Goal: Task Accomplishment & Management: Manage account settings

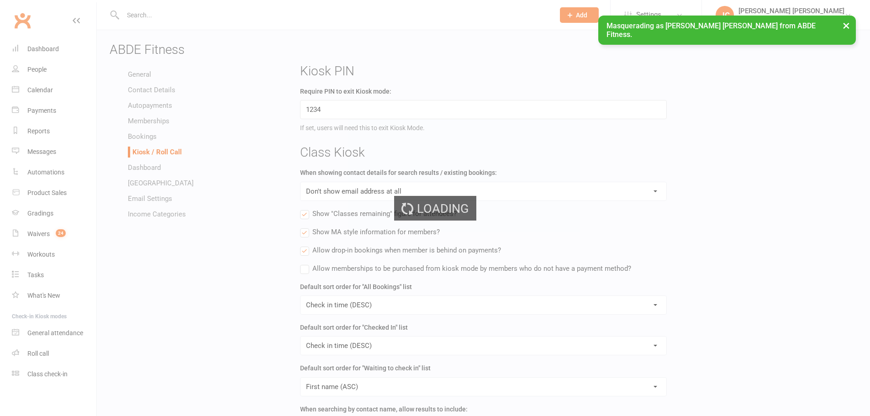
select select "kiosk_attendee_list_format_no_email"
select select "all_attendees_sort_order_checked_in_desc"
select select "checked_in_attendee_sort_order_checked_in_desc"
select select "pending_attendee_sort_order_first_name_asc"
select select "general_kiosk_search_all_prospects_and_active_members"
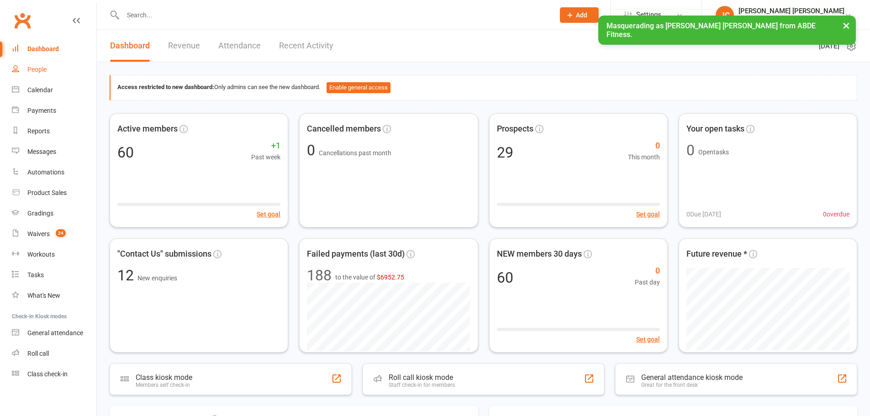
click at [27, 69] on link "People" at bounding box center [54, 69] width 85 height 21
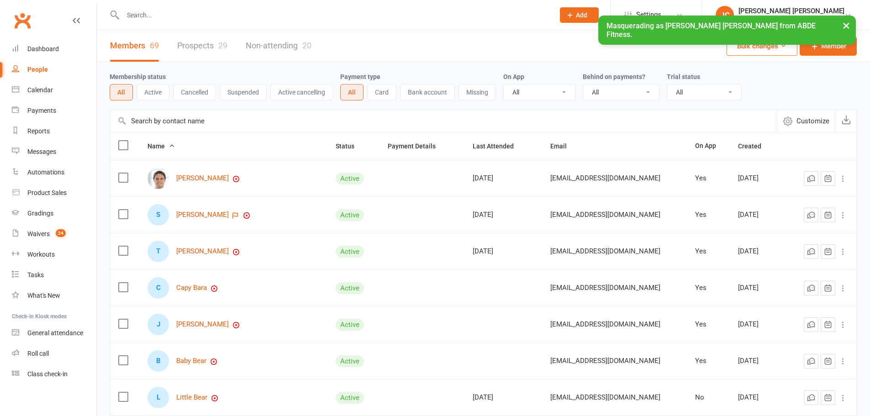
click at [290, 44] on link "Non-attending 20" at bounding box center [279, 46] width 66 height 32
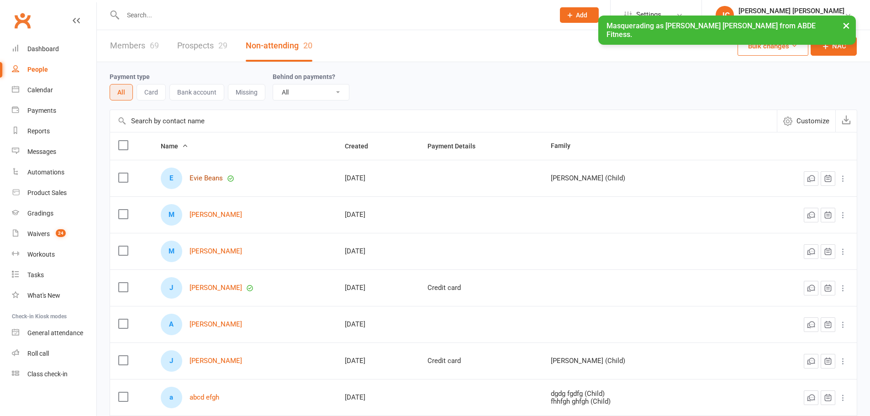
click at [206, 175] on link "Evie Beans" at bounding box center [206, 179] width 33 height 8
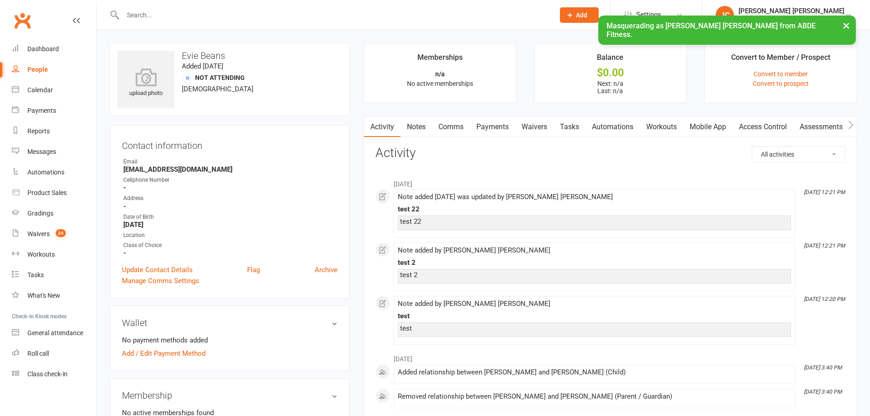
click at [726, 127] on link "Mobile App" at bounding box center [707, 127] width 49 height 21
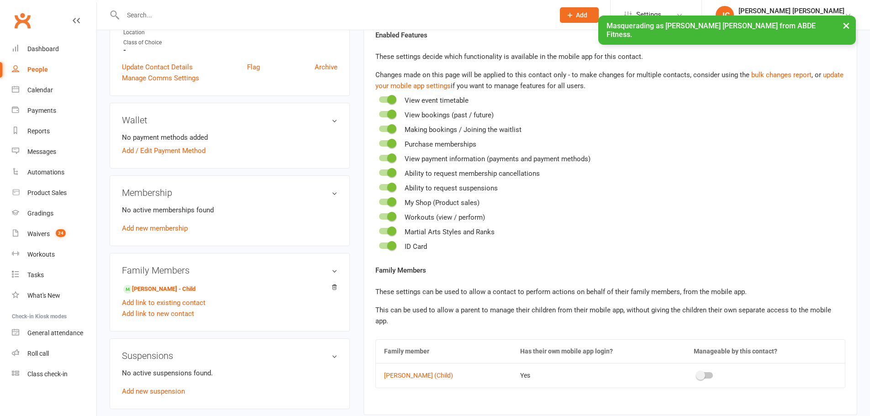
scroll to position [259, 0]
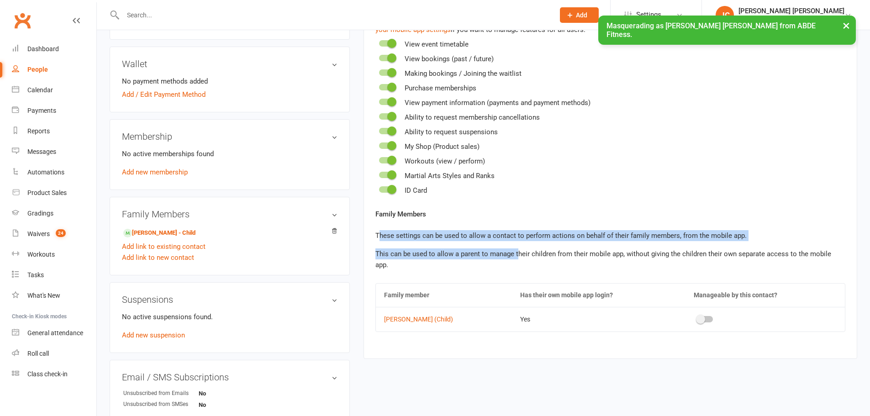
drag, startPoint x: 381, startPoint y: 234, endPoint x: 517, endPoint y: 243, distance: 136.4
click at [517, 243] on div "Family Members These settings can be used to allow a contact to perform actions…" at bounding box center [611, 240] width 470 height 62
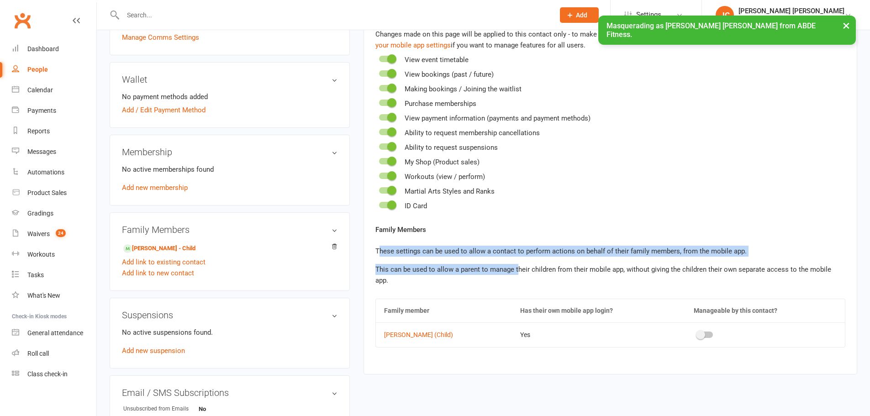
click at [544, 240] on div "Family Members These settings can be used to allow a contact to perform actions…" at bounding box center [611, 255] width 470 height 62
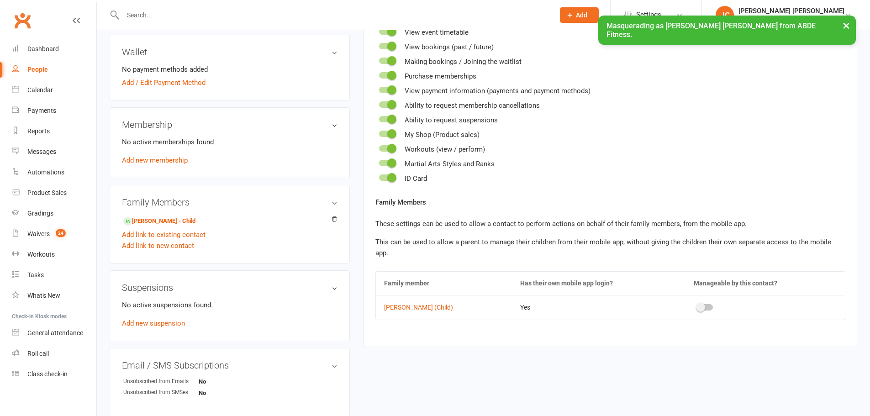
scroll to position [274, 0]
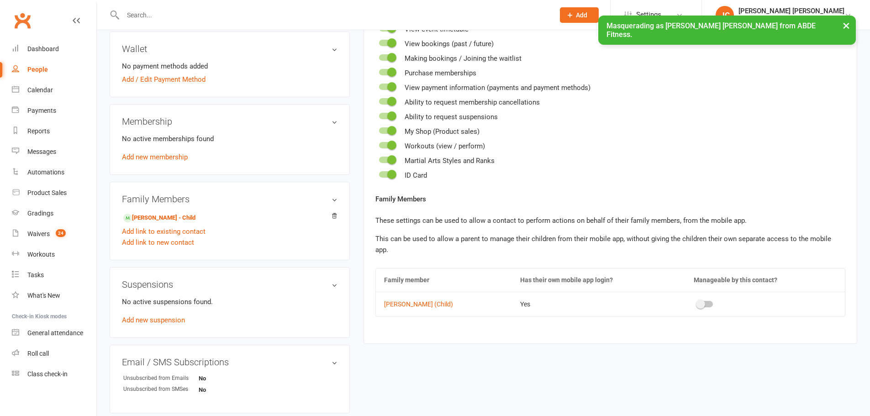
click at [672, 4] on li "Settings Membership Plans Event Templates Appointment Types Mobile App Website …" at bounding box center [655, 15] width 91 height 30
click at [667, 21] on link "Settings" at bounding box center [657, 15] width 64 height 21
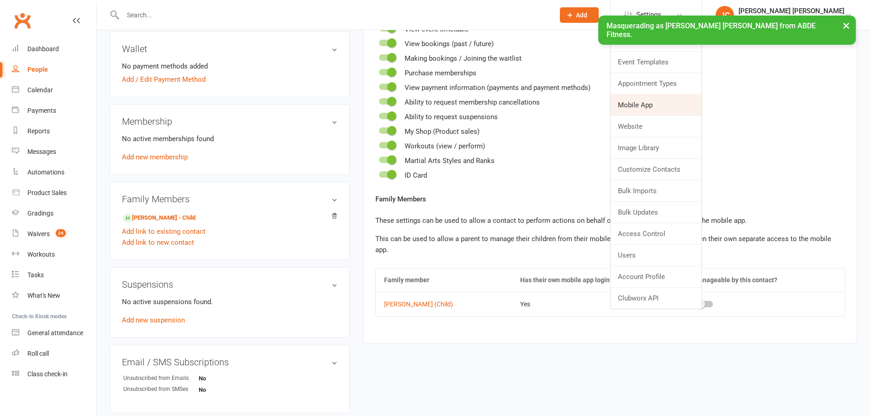
click at [680, 107] on link "Mobile App" at bounding box center [656, 105] width 91 height 21
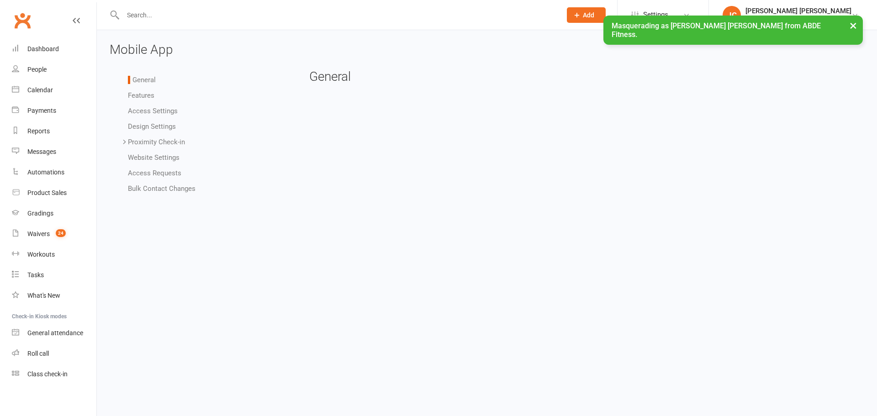
click at [152, 111] on link "Access Settings" at bounding box center [153, 111] width 50 height 8
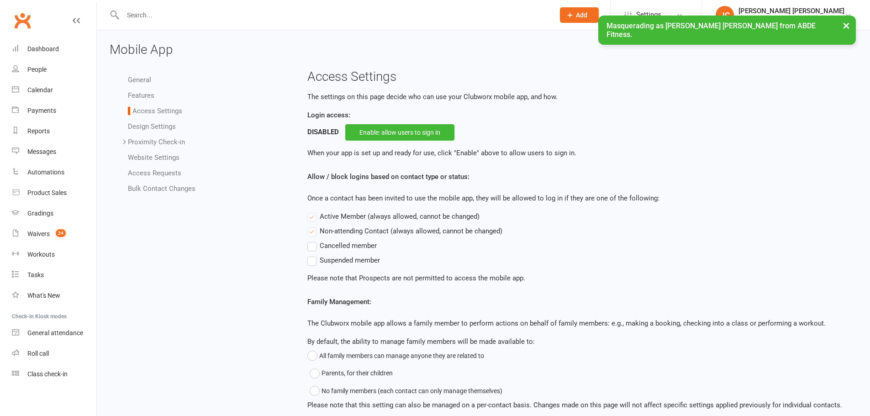
click at [153, 112] on link "Access Settings" at bounding box center [155, 111] width 54 height 8
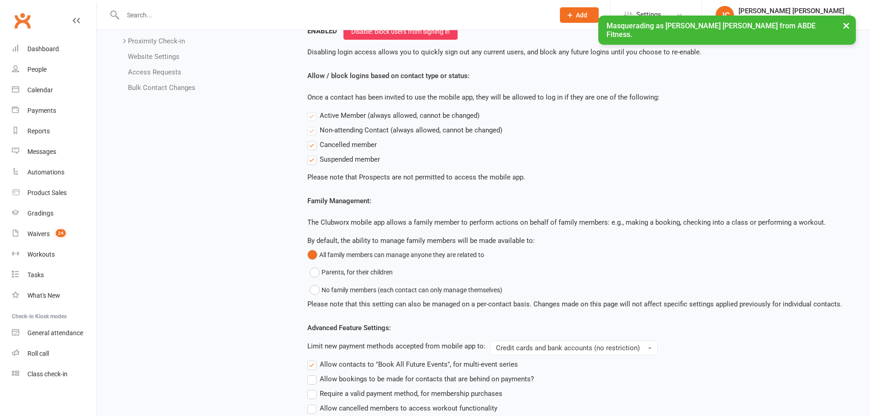
scroll to position [122, 0]
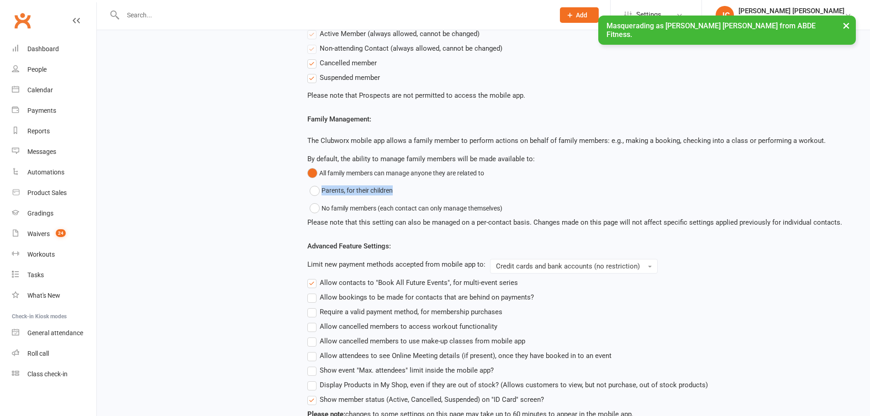
drag, startPoint x: 310, startPoint y: 197, endPoint x: 437, endPoint y: 196, distance: 127.0
click at [437, 196] on div "Family Management: The Clubworx mobile app allows a family member to perform ac…" at bounding box center [578, 171] width 543 height 114
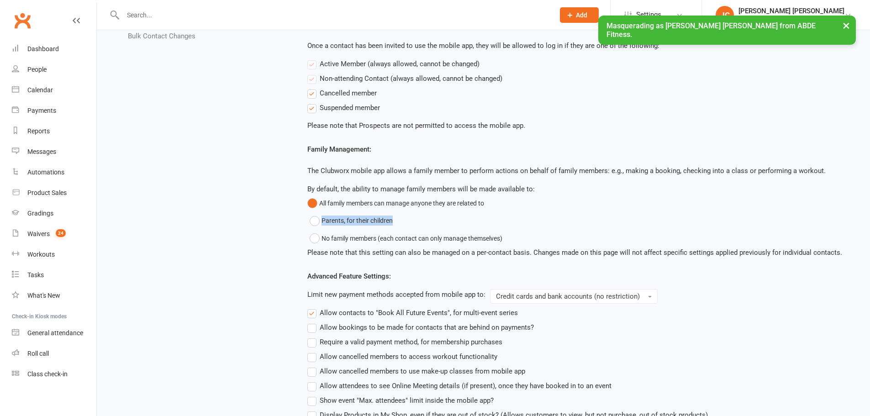
scroll to position [152, 0]
click at [580, 155] on div "Family Management: The Clubworx mobile app allows a family member to perform ac…" at bounding box center [578, 201] width 543 height 114
click at [317, 220] on button "Parents, for their children" at bounding box center [351, 220] width 83 height 17
click at [47, 66] on link "People" at bounding box center [54, 69] width 85 height 21
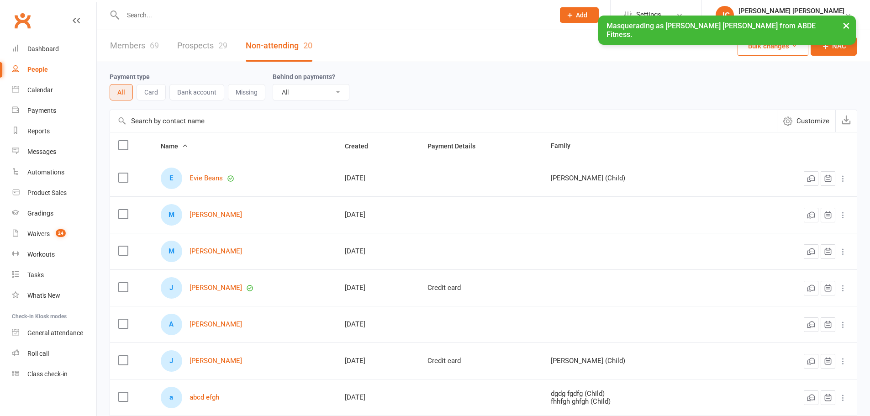
click at [588, 12] on span "Add" at bounding box center [581, 14] width 11 height 7
click at [597, 61] on link "Member" at bounding box center [569, 62] width 81 height 21
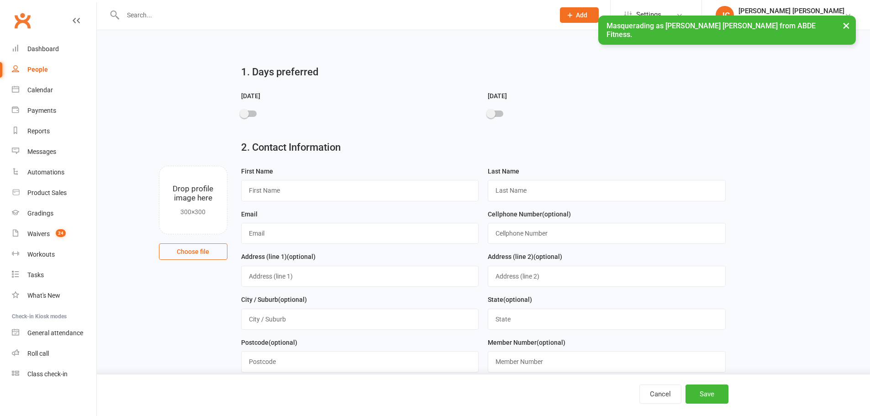
click at [588, 14] on span "Add" at bounding box center [581, 14] width 11 height 7
click at [48, 68] on link "People" at bounding box center [54, 69] width 85 height 21
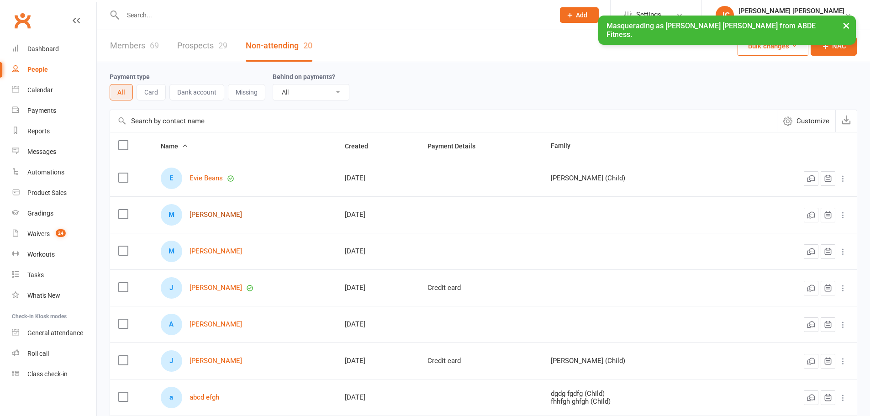
click at [210, 217] on link "Mary Beans" at bounding box center [216, 215] width 53 height 8
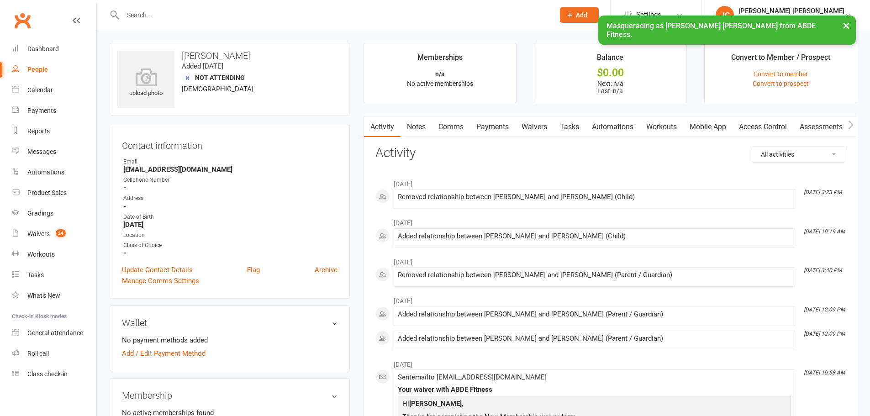
click at [698, 128] on link "Mobile App" at bounding box center [707, 127] width 49 height 21
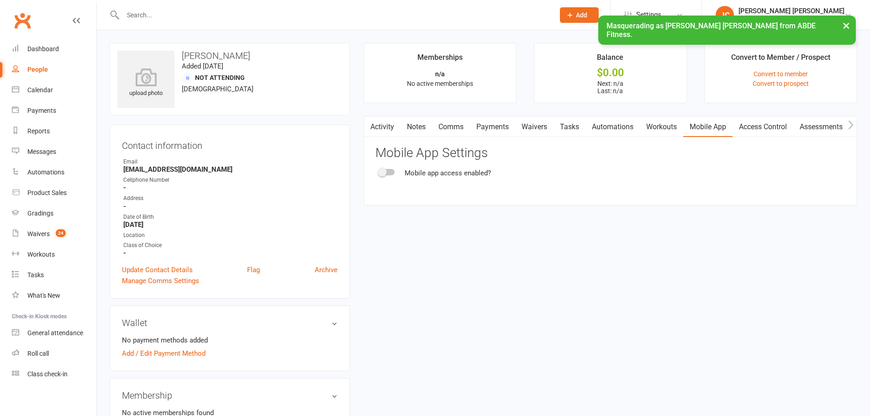
click at [382, 169] on span at bounding box center [382, 172] width 9 height 9
click at [379, 171] on input "checkbox" at bounding box center [379, 171] width 0 height 0
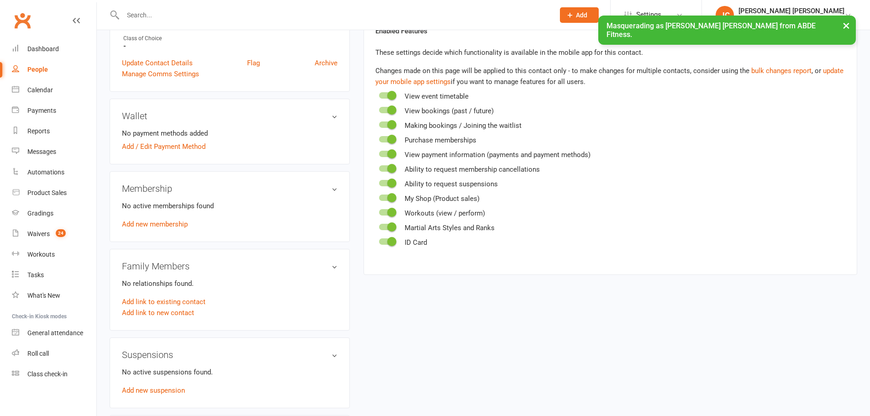
scroll to position [228, 0]
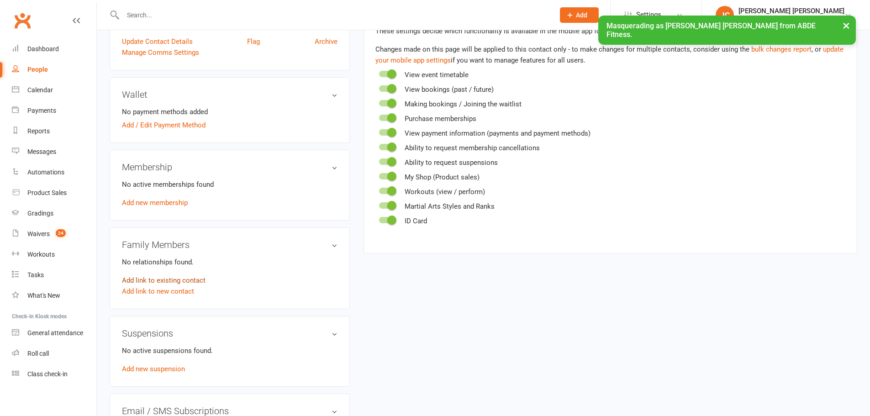
click at [148, 278] on link "Add link to existing contact" at bounding box center [164, 280] width 84 height 11
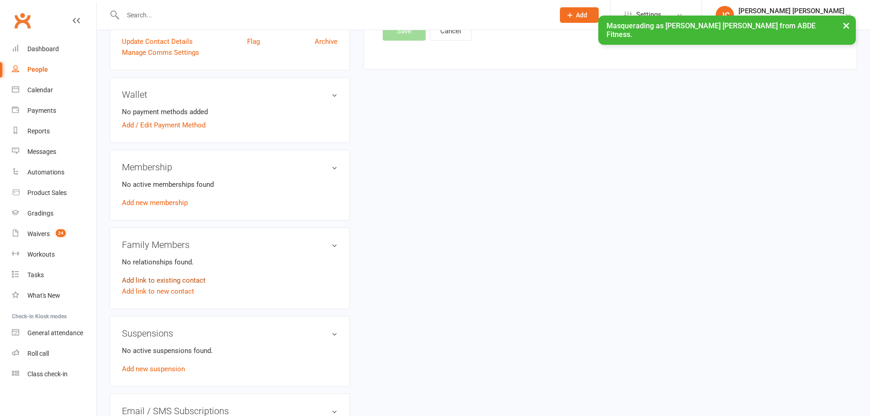
scroll to position [0, 0]
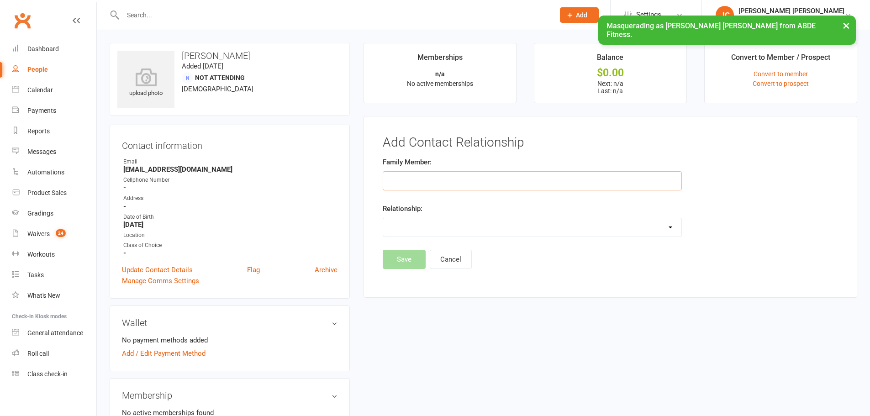
click at [484, 187] on input "text" at bounding box center [532, 180] width 299 height 19
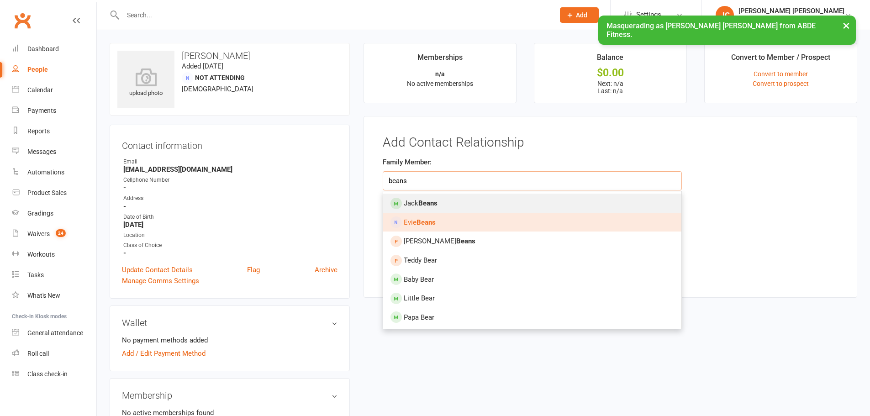
type input "beans"
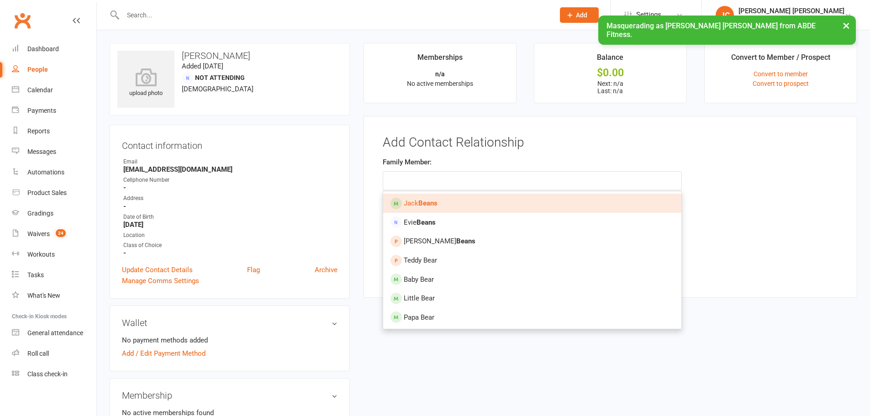
click at [438, 206] on strong "Beans" at bounding box center [427, 203] width 19 height 8
type input "Jack Beans"
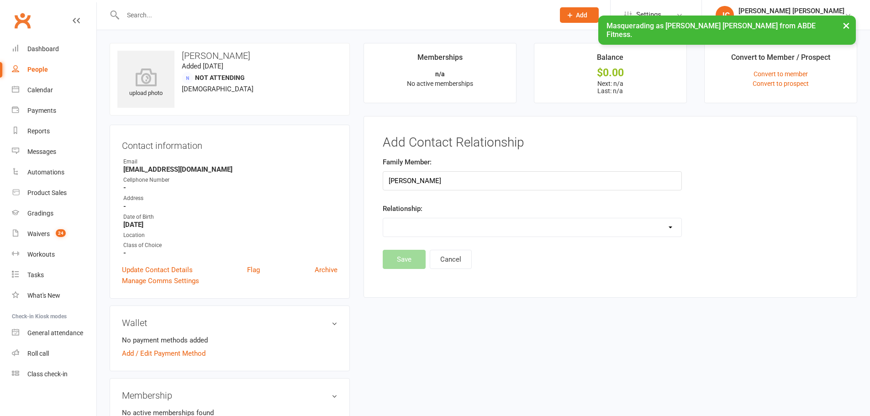
click at [424, 237] on select "Parent / Guardian Child Sibling (parent not in system) Spouse / Partner Cousin …" at bounding box center [532, 227] width 298 height 18
select select "1"
click at [383, 218] on select "Parent / Guardian Child Sibling (parent not in system) Spouse / Partner Cousin …" at bounding box center [532, 227] width 298 height 18
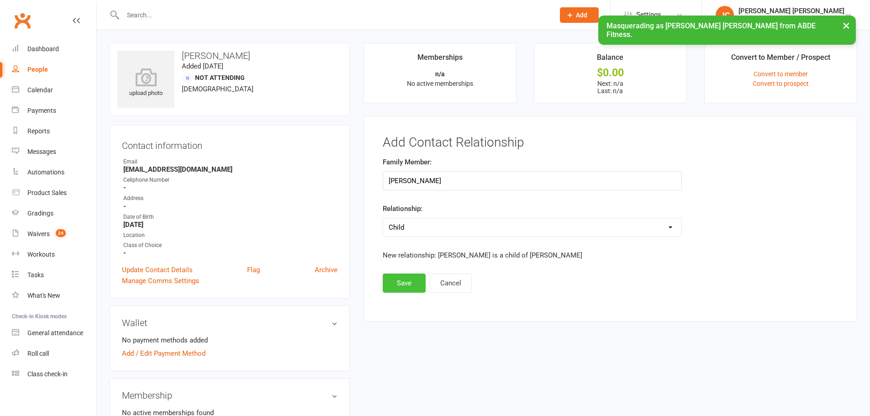
click at [410, 281] on button "Save" at bounding box center [404, 283] width 43 height 19
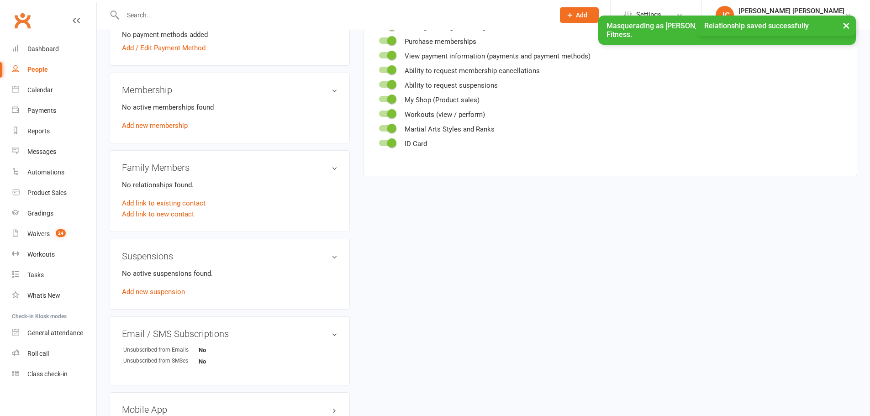
scroll to position [371, 0]
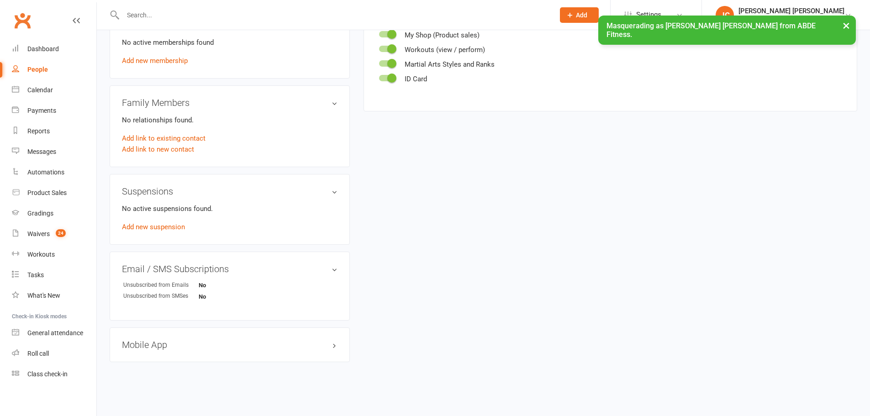
click at [175, 6] on div at bounding box center [329, 15] width 439 height 30
click at [175, 11] on input "text" at bounding box center [334, 15] width 428 height 13
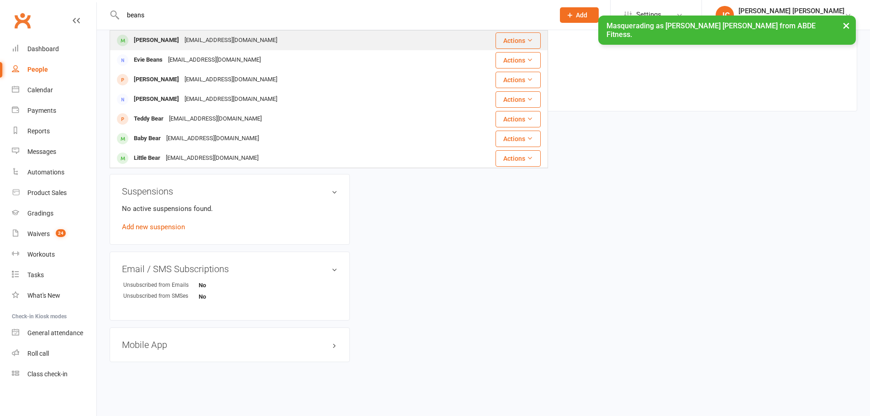
type input "beans"
click at [209, 44] on div "jb@example.com" at bounding box center [231, 40] width 98 height 13
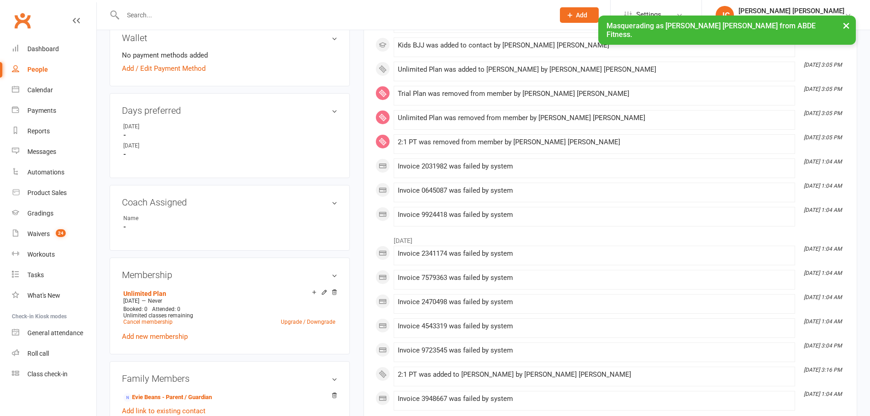
scroll to position [381, 0]
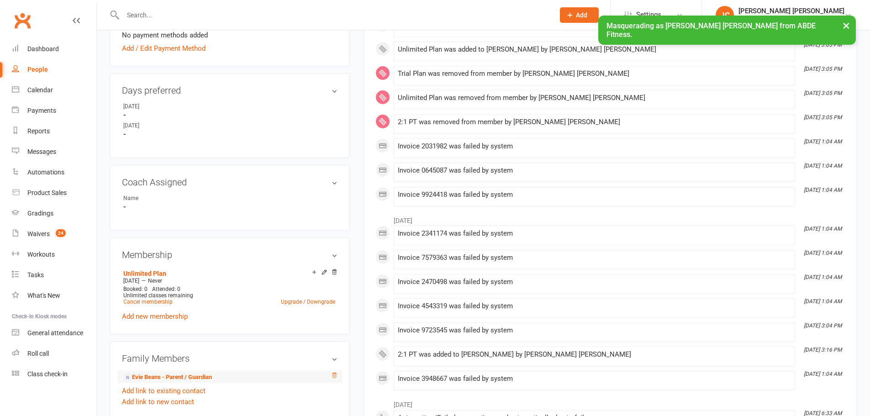
click at [334, 374] on icon at bounding box center [334, 375] width 6 height 6
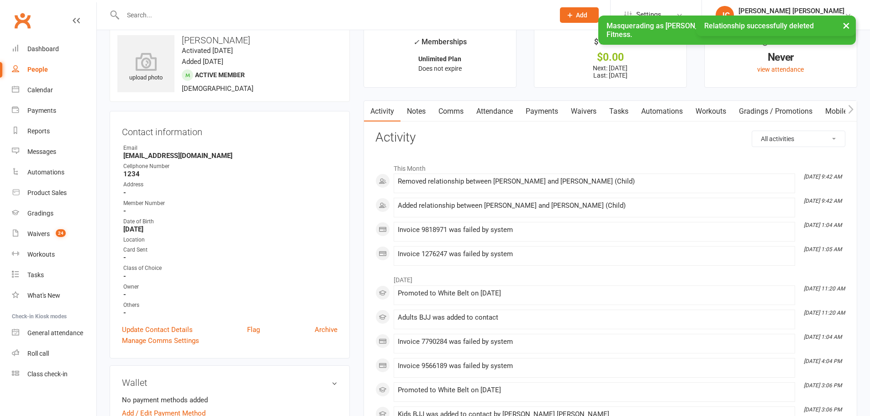
scroll to position [15, 0]
click at [831, 113] on link "Mobile App" at bounding box center [843, 111] width 49 height 21
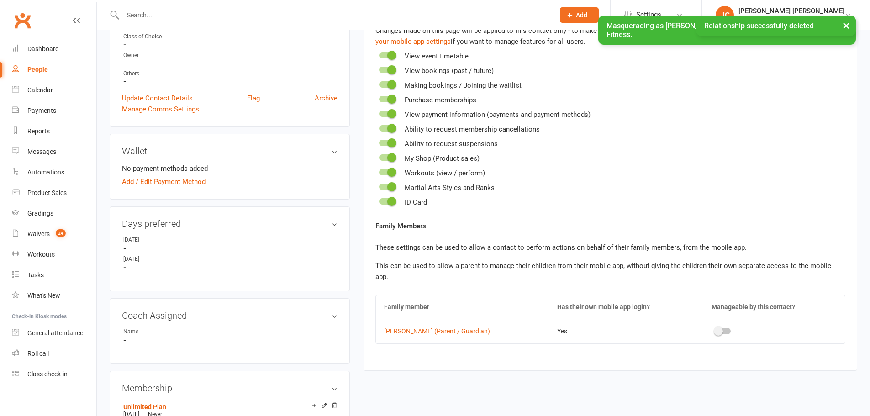
scroll to position [259, 0]
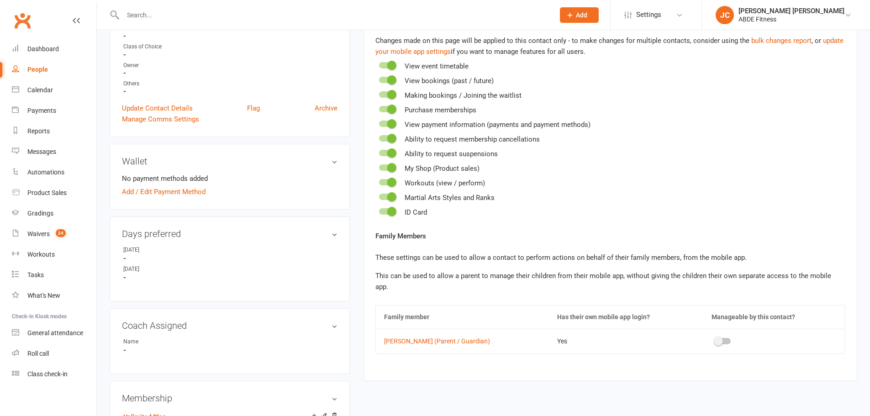
scroll to position [244, 0]
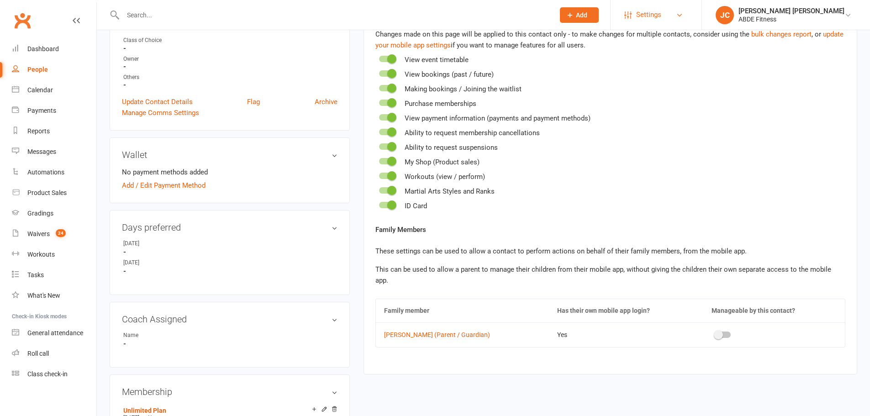
click at [662, 15] on span "Settings" at bounding box center [648, 15] width 25 height 21
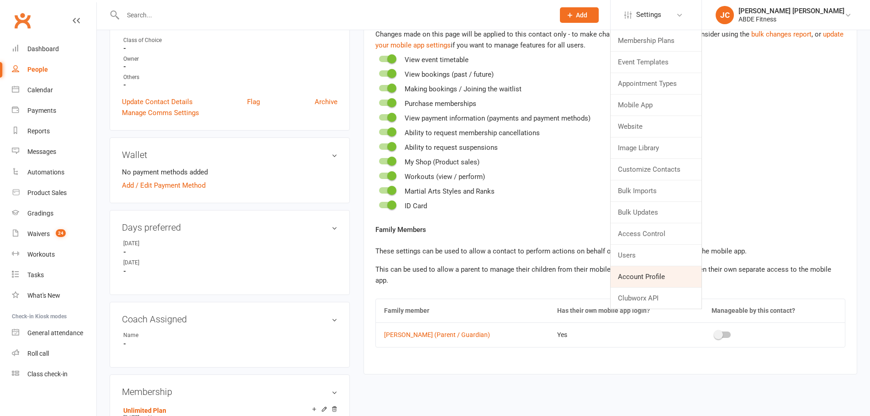
click at [670, 275] on link "Account Profile" at bounding box center [656, 276] width 91 height 21
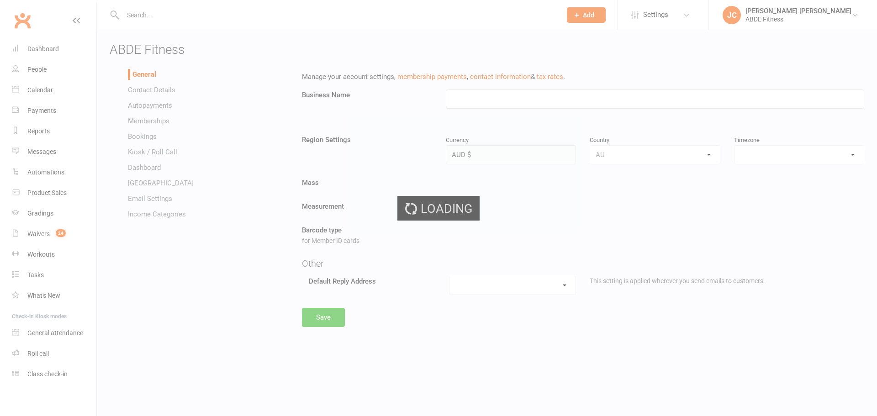
type input "ABDE Fitness"
select select "Australia/Sydney"
select select "jiayu@clubworx.com"
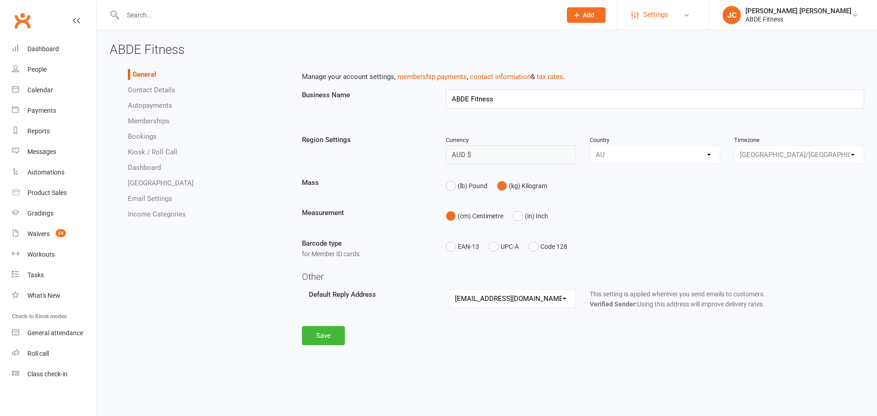
click at [668, 20] on span "Settings" at bounding box center [655, 15] width 25 height 21
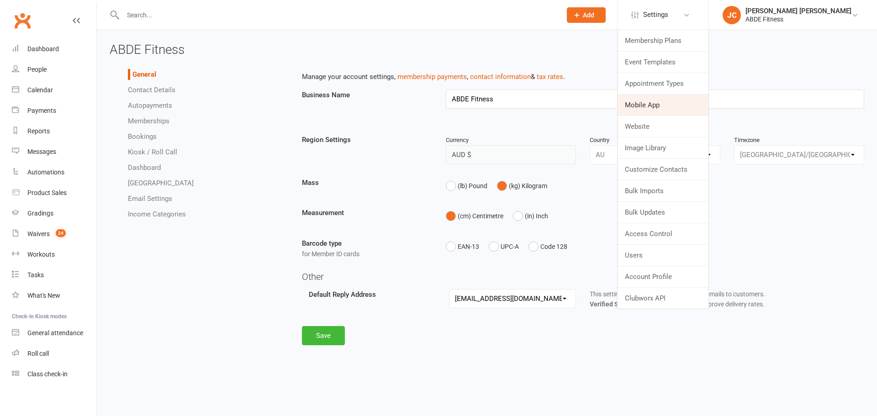
click at [697, 103] on link "Mobile App" at bounding box center [663, 105] width 91 height 21
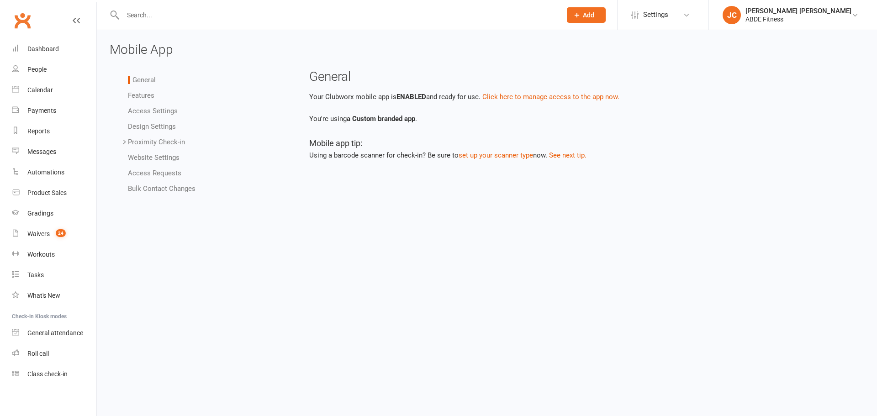
click at [157, 110] on link "Access Settings" at bounding box center [153, 111] width 50 height 8
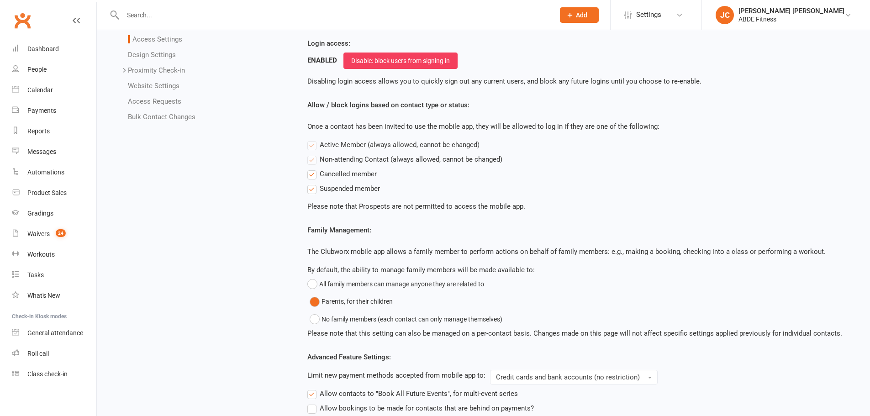
scroll to position [76, 0]
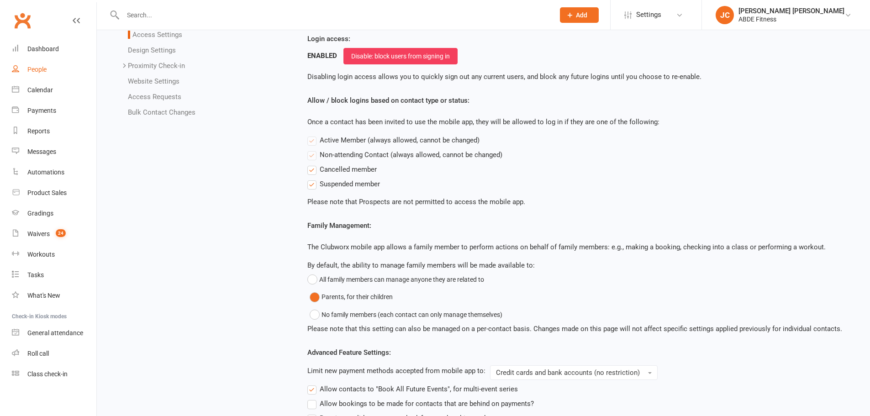
click at [41, 72] on div "People" at bounding box center [36, 69] width 19 height 7
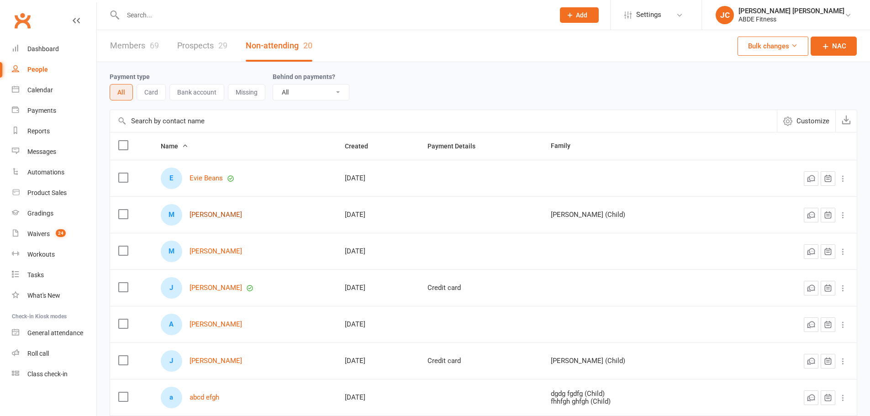
click at [216, 217] on link "Mary Beans" at bounding box center [216, 215] width 53 height 8
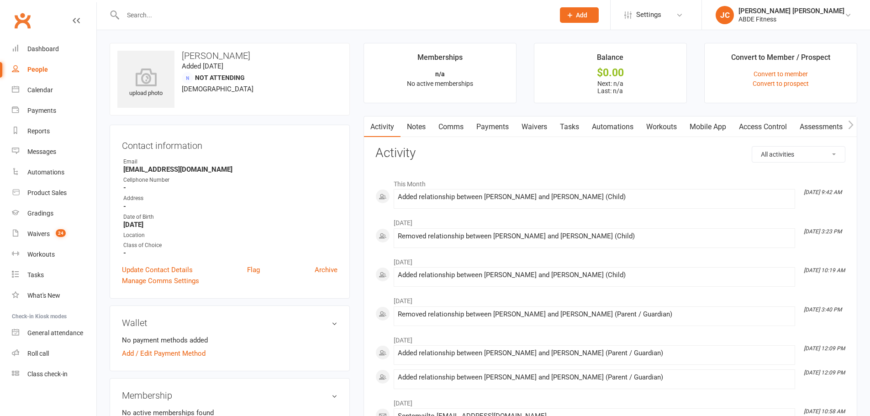
click at [710, 127] on link "Mobile App" at bounding box center [707, 127] width 49 height 21
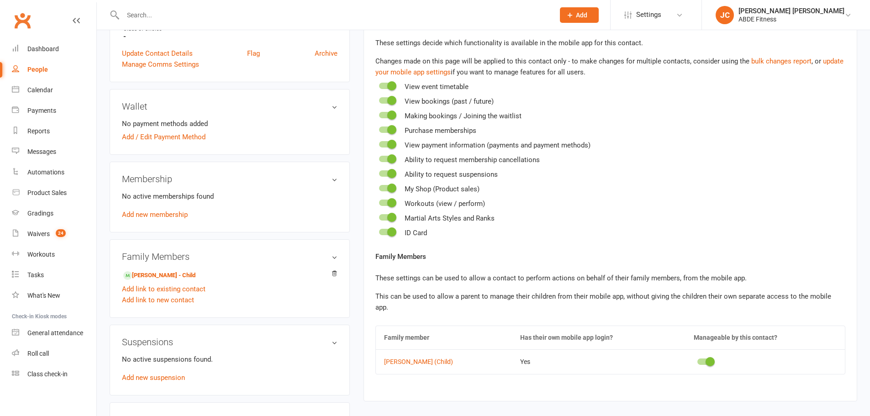
scroll to position [244, 0]
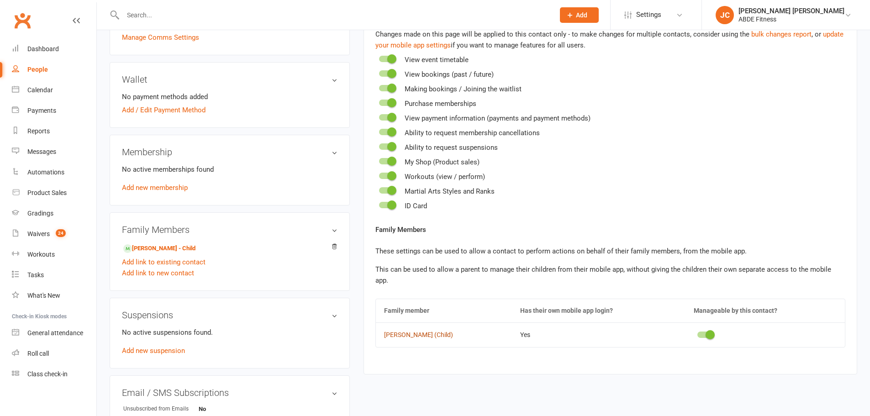
click at [429, 332] on link "Jack Beans (Child)" at bounding box center [444, 335] width 120 height 7
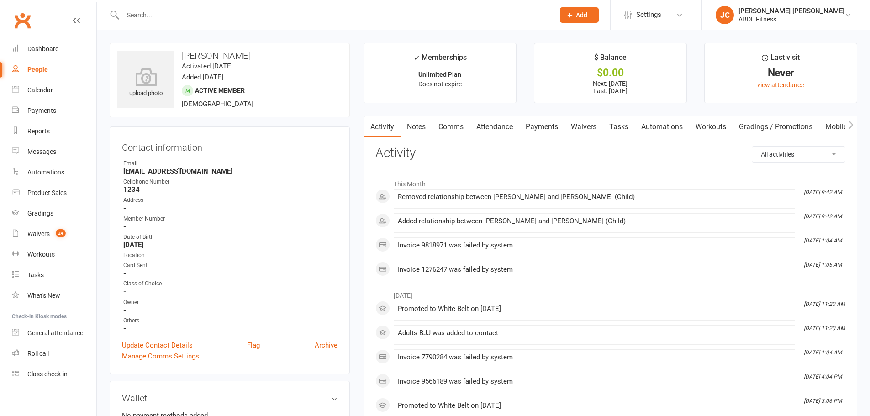
click at [842, 121] on link "Mobile App" at bounding box center [843, 127] width 49 height 21
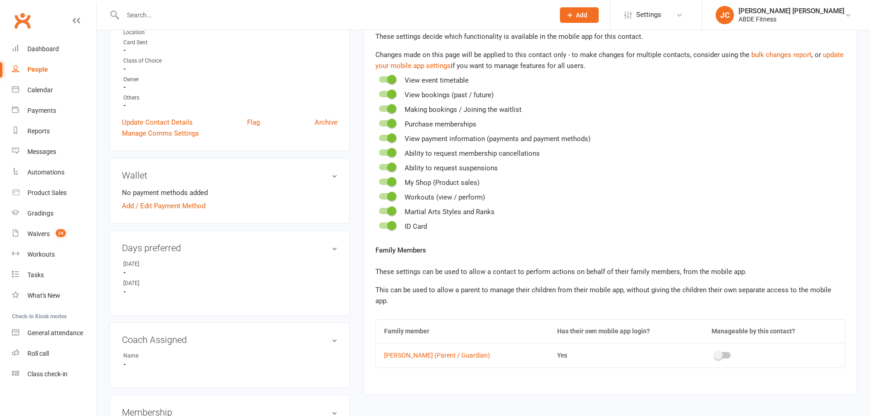
scroll to position [228, 0]
